Goal: Transaction & Acquisition: Purchase product/service

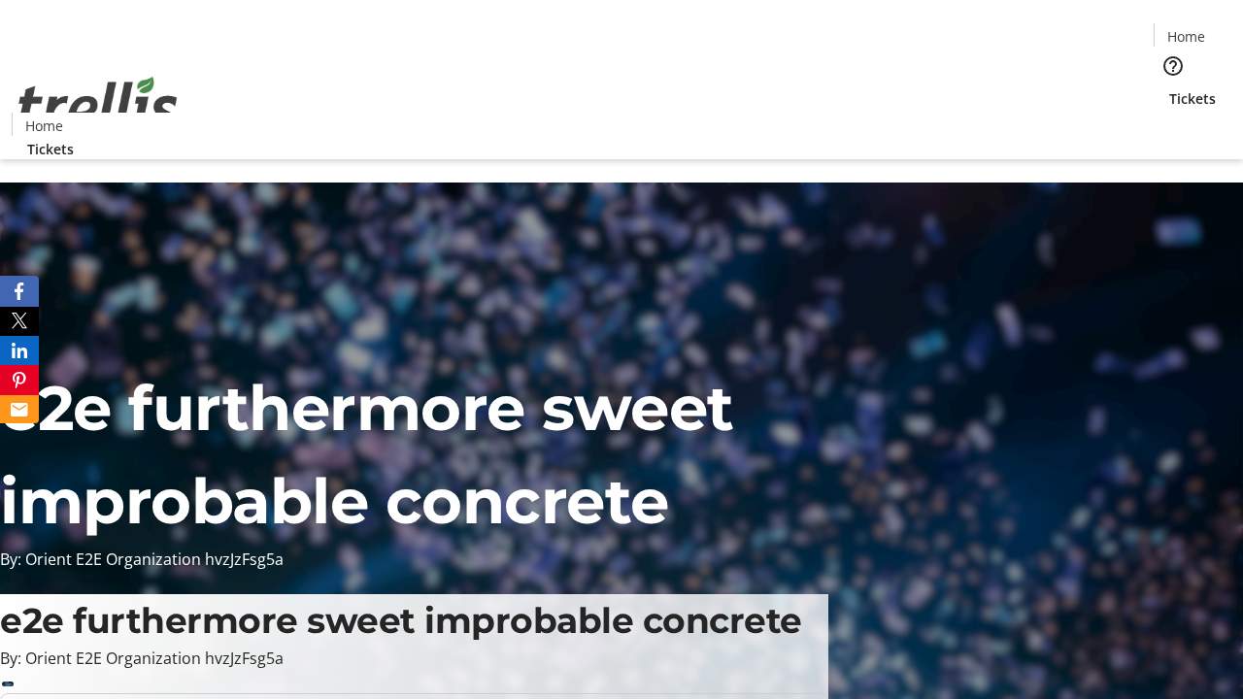
click at [1169, 88] on span "Tickets" at bounding box center [1192, 98] width 47 height 20
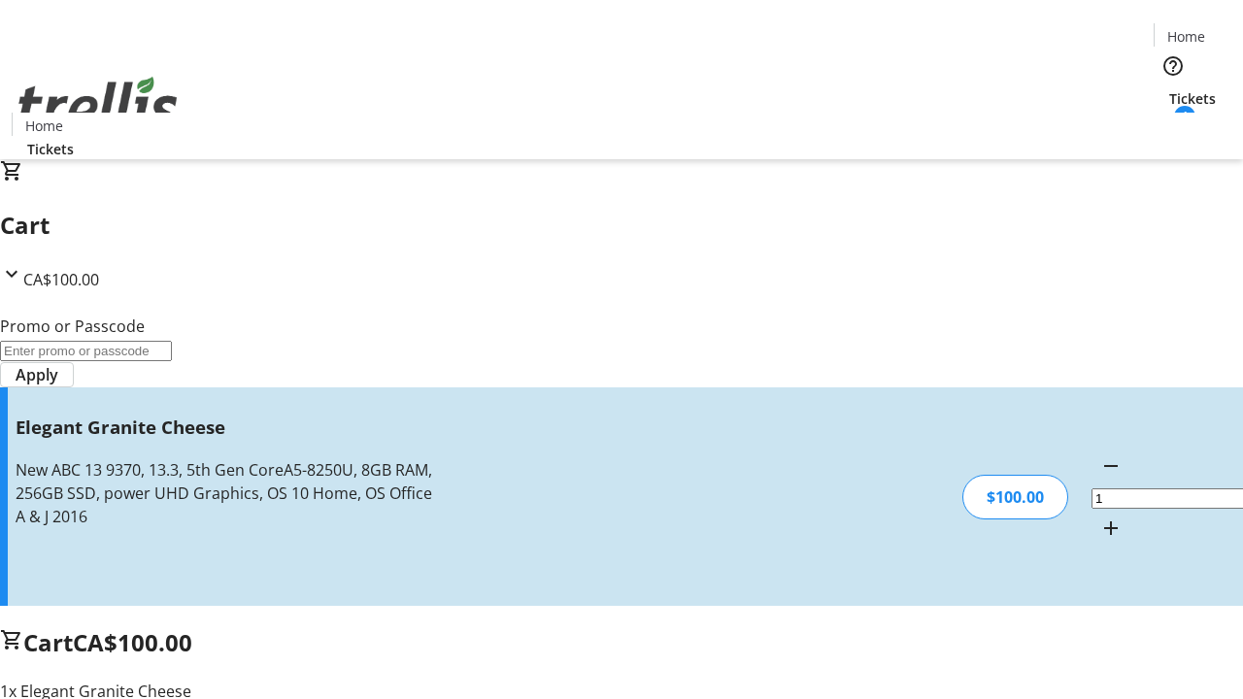
type input "FREE"
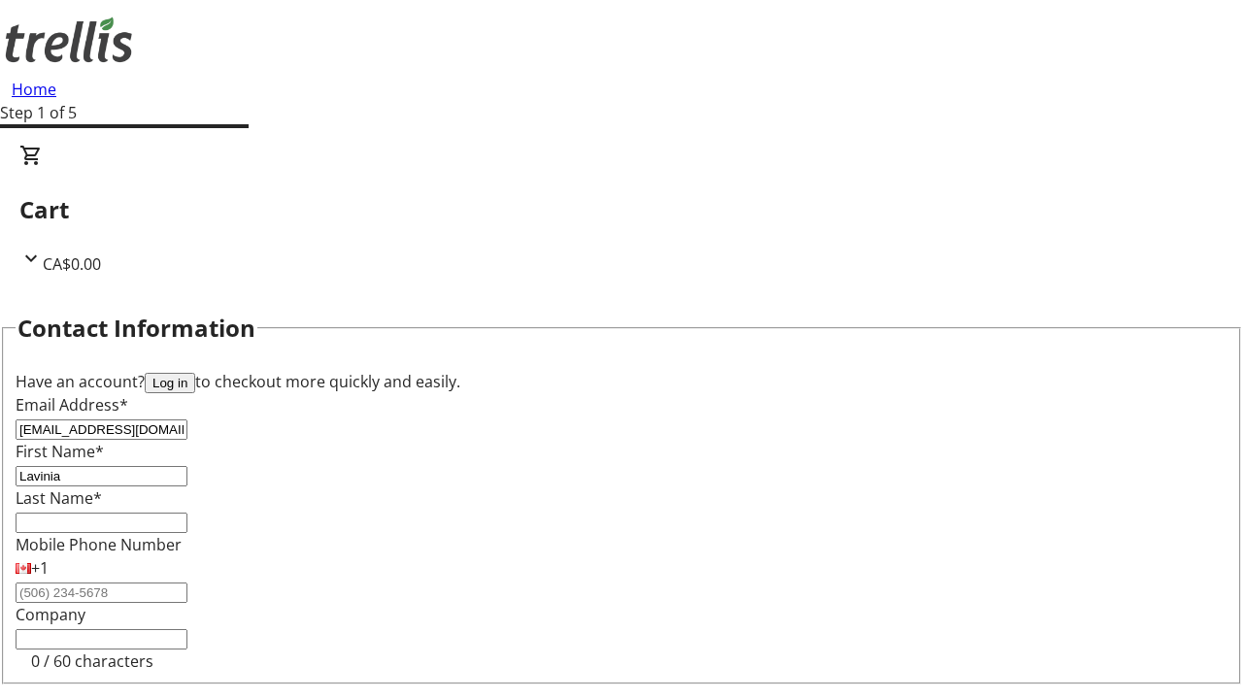
type input "Lavinia"
type input "Little"
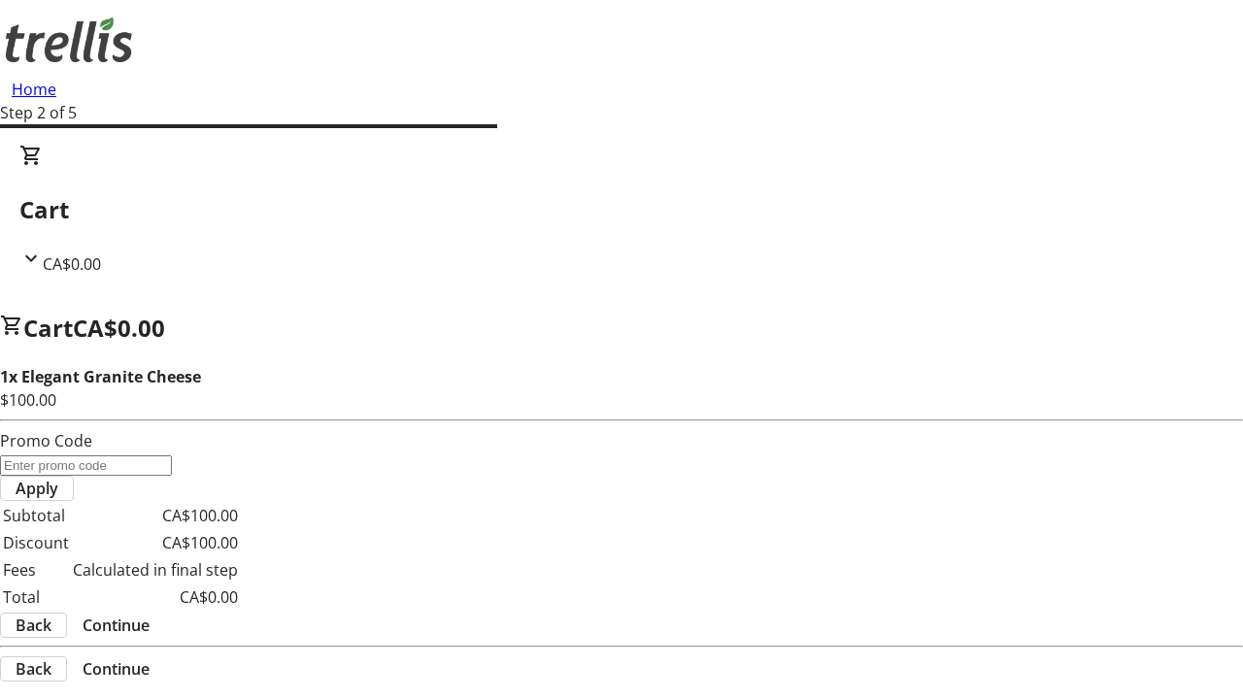
click at [150, 614] on span "Continue" at bounding box center [116, 625] width 67 height 23
